Goal: Information Seeking & Learning: Learn about a topic

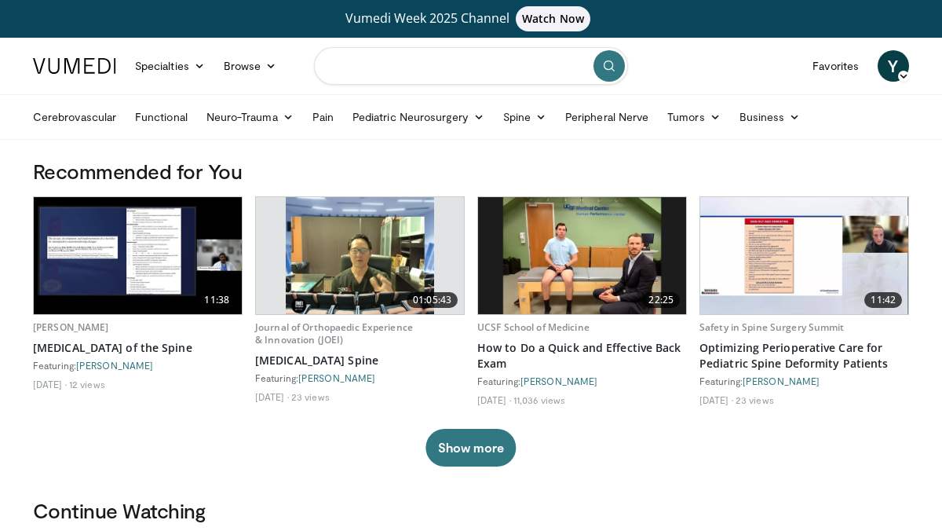
click at [372, 68] on input "Search topics, interventions" at bounding box center [471, 66] width 314 height 38
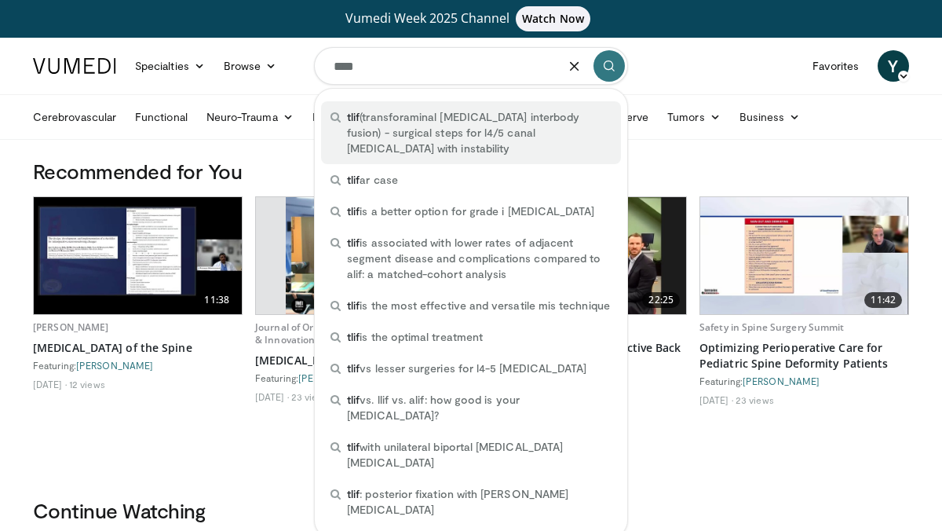
click at [432, 111] on span "tlif (transforaminal lumbar interbody fusion) - surgical steps for l4/5 canal s…" at bounding box center [479, 132] width 265 height 47
type input "**********"
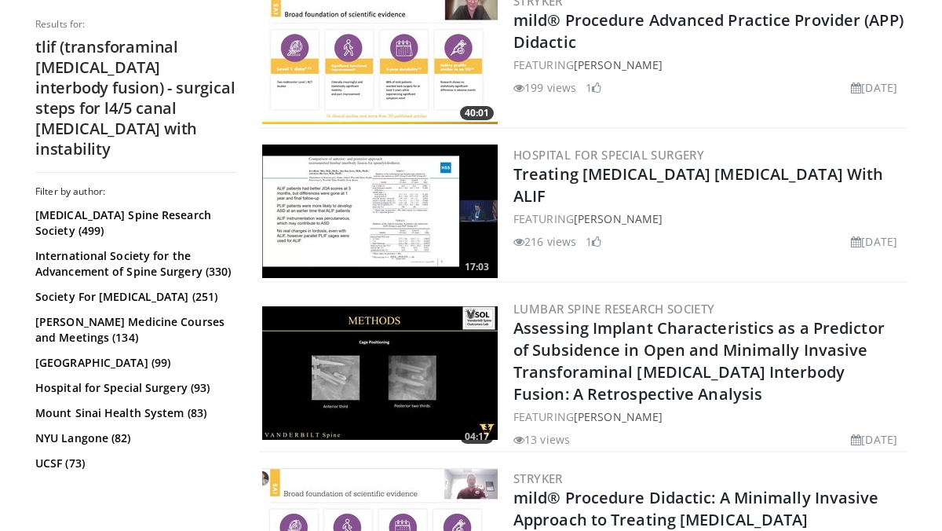
scroll to position [1696, 0]
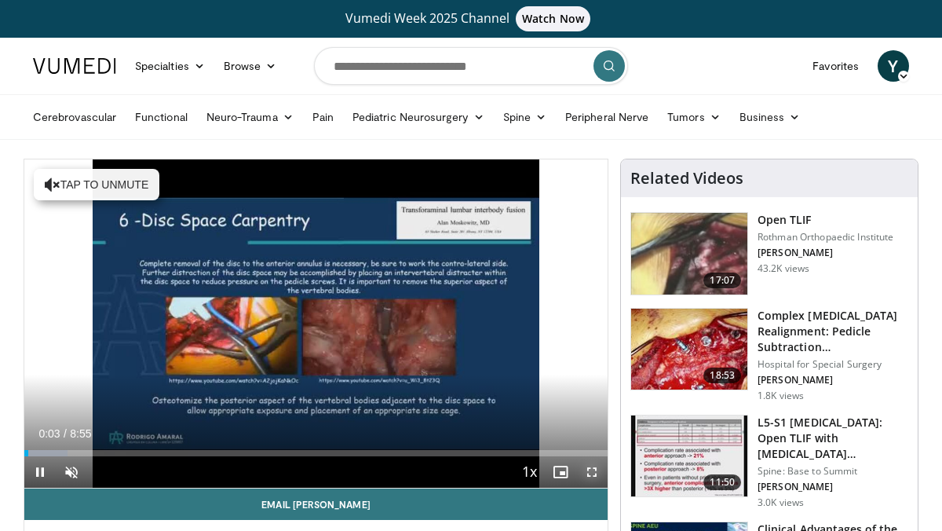
click at [596, 467] on span "Video Player" at bounding box center [591, 471] width 31 height 31
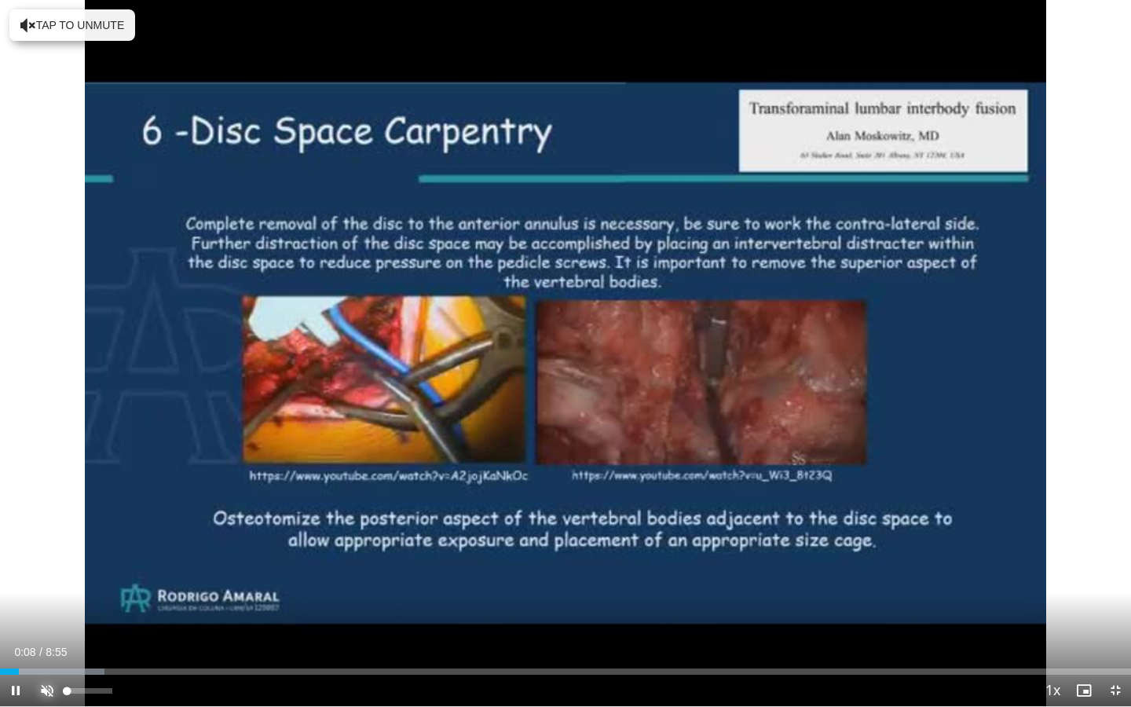
click at [48, 530] on span "Video Player" at bounding box center [46, 690] width 31 height 31
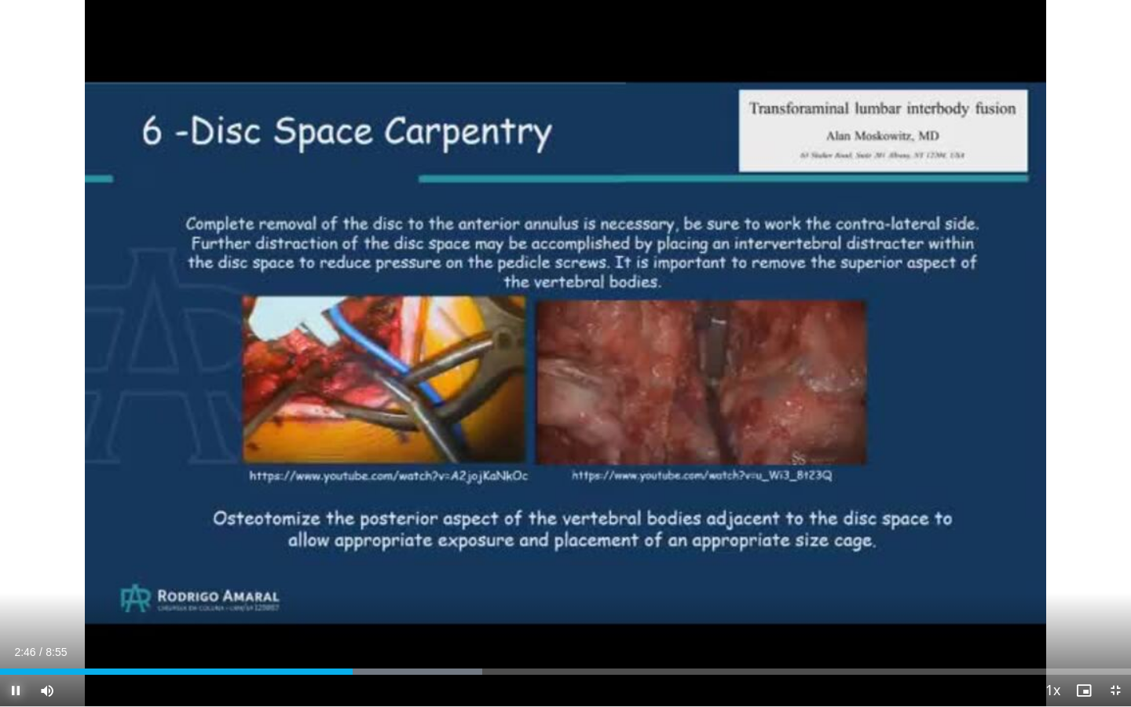
click at [15, 530] on span "Video Player" at bounding box center [15, 690] width 31 height 31
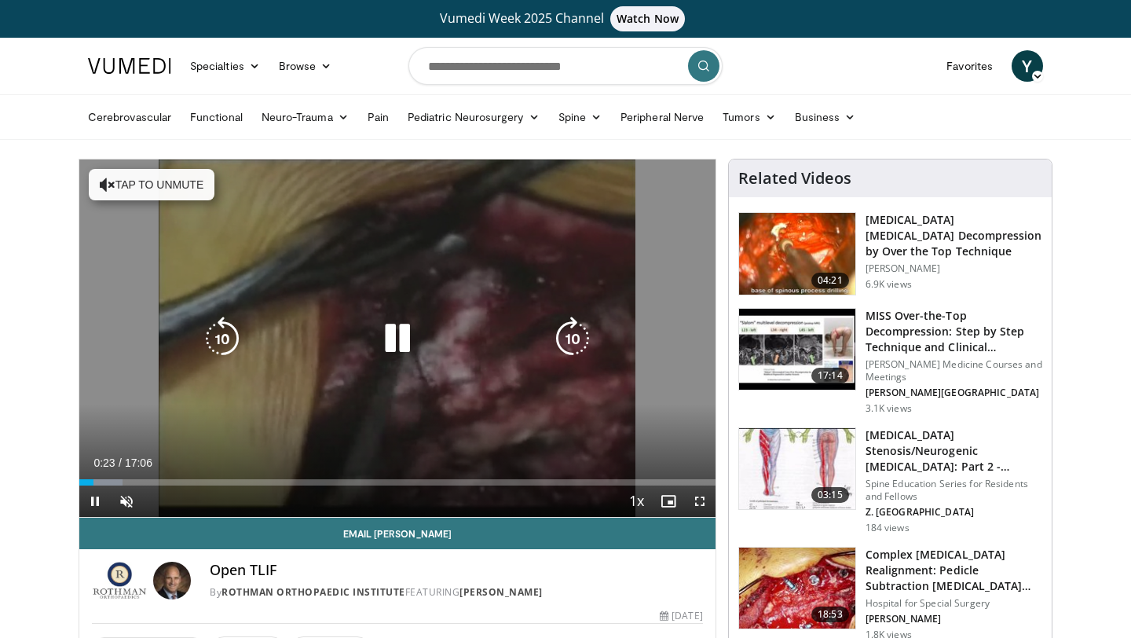
click at [164, 184] on button "Tap to unmute" at bounding box center [152, 184] width 126 height 31
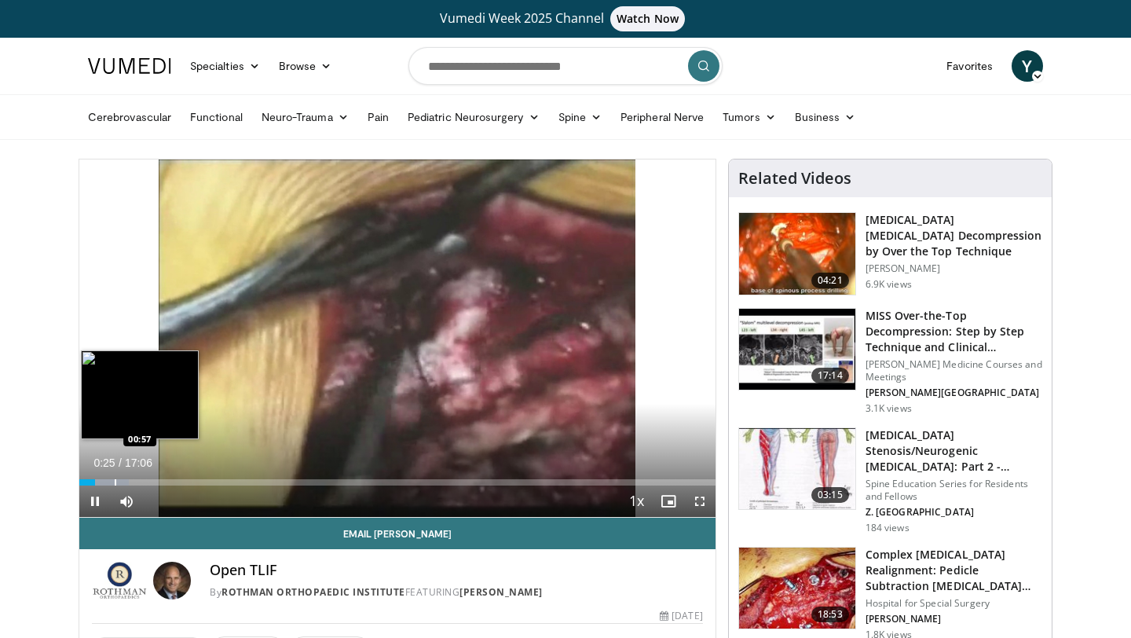
click at [115, 474] on div "Loaded : 7.80% 00:25 00:57" at bounding box center [397, 477] width 636 height 15
click at [158, 481] on div "Progress Bar" at bounding box center [159, 482] width 2 height 6
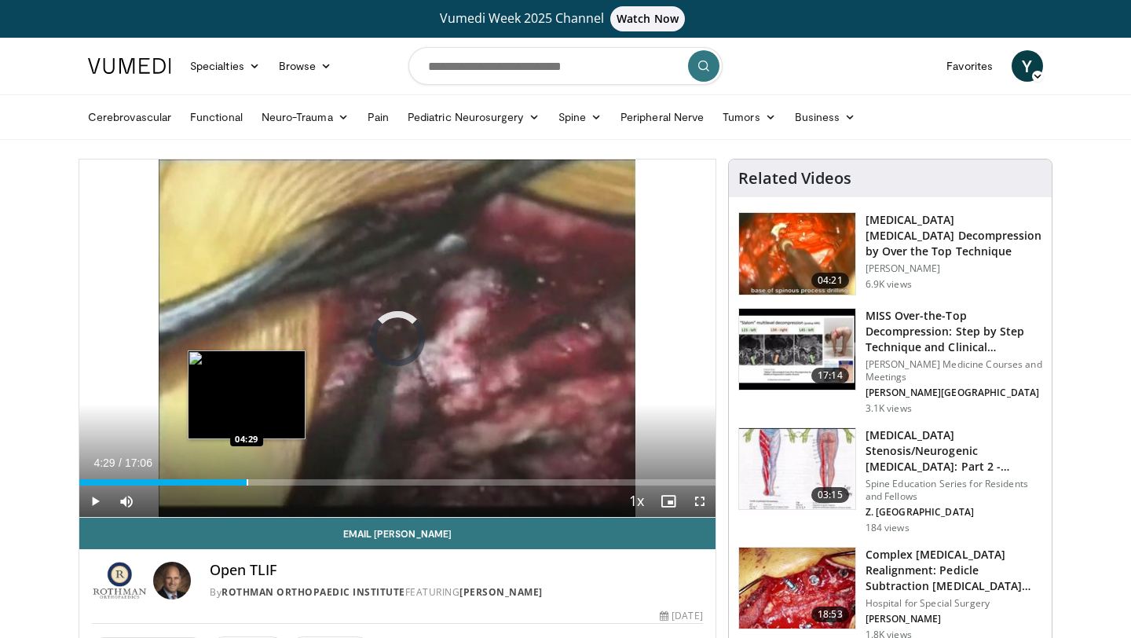
click at [246, 477] on div "Loaded : 0.00% 04:29 04:29" at bounding box center [397, 477] width 636 height 15
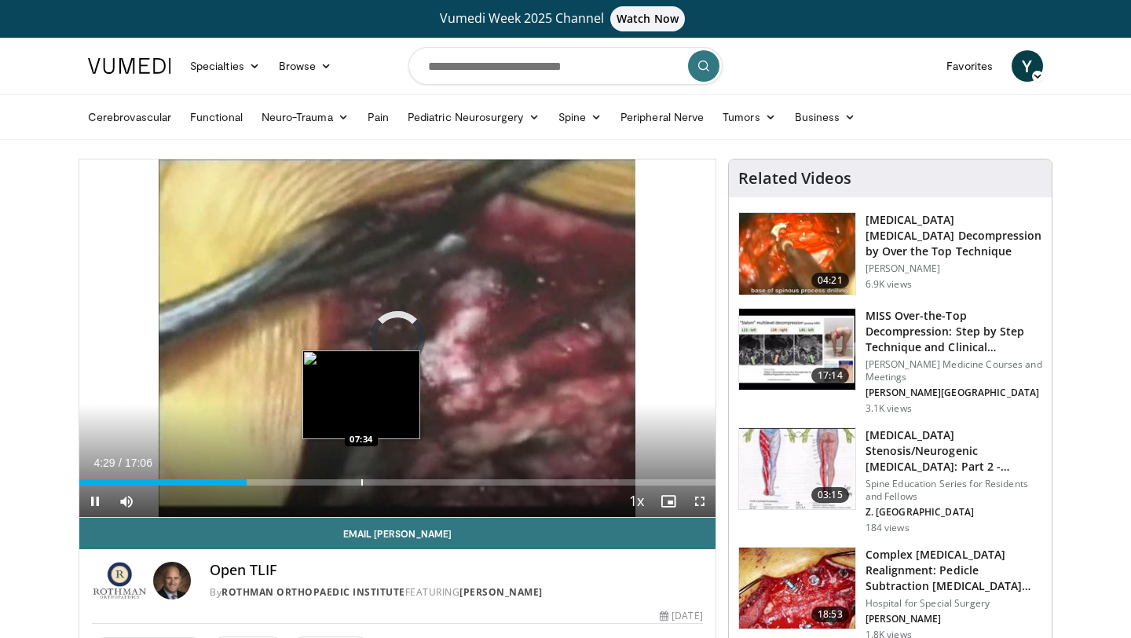
click at [361, 478] on div "Loaded : 0.00% 04:29 07:34" at bounding box center [397, 477] width 636 height 15
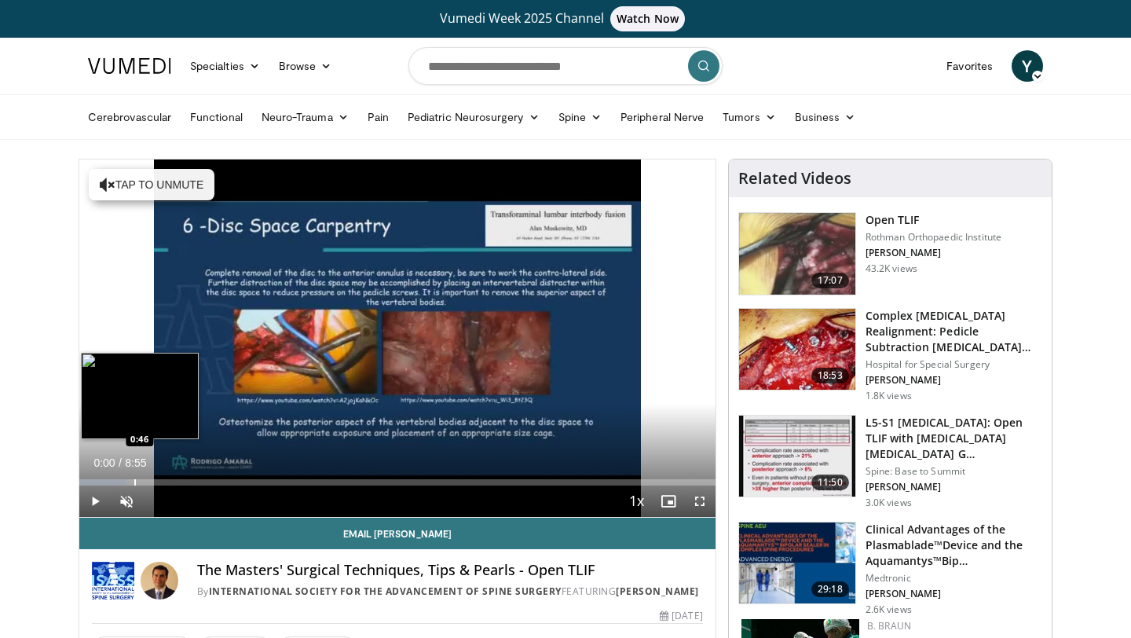
click at [134, 482] on div "Progress Bar" at bounding box center [135, 482] width 2 height 6
